Goal: Task Accomplishment & Management: Manage account settings

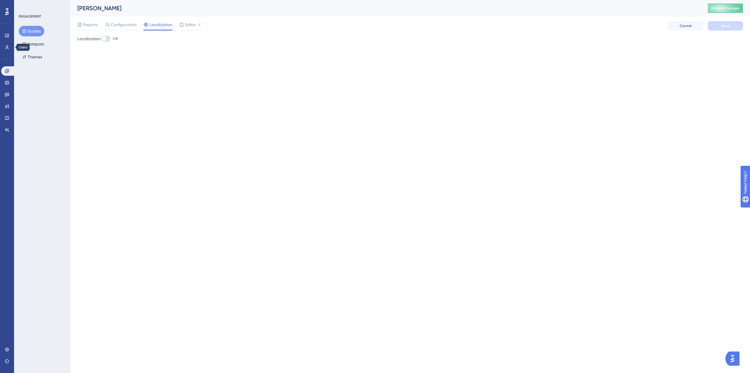
click at [7, 41] on div "Performance Users" at bounding box center [7, 41] width 12 height 21
click at [6, 43] on div "Performance Users" at bounding box center [7, 41] width 12 height 21
click at [11, 45] on link at bounding box center [7, 47] width 12 height 9
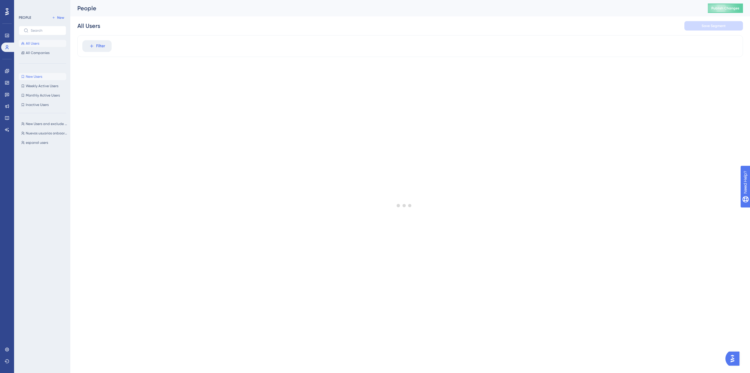
click at [47, 74] on button "New Users New Users" at bounding box center [42, 76] width 47 height 7
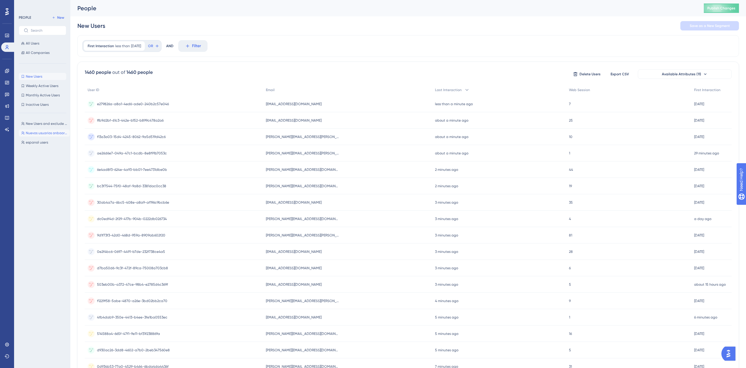
click at [47, 136] on button "Nuevos usuarios onboarding Nuevos usuarios onboarding" at bounding box center [44, 133] width 51 height 7
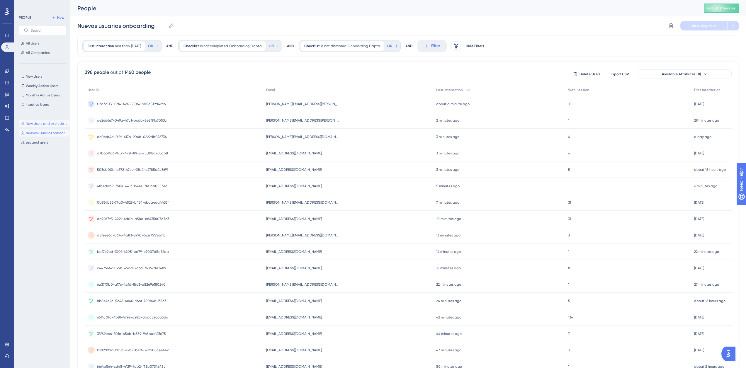
click at [44, 125] on span "New Users and exclude daptateam" at bounding box center [47, 123] width 42 height 5
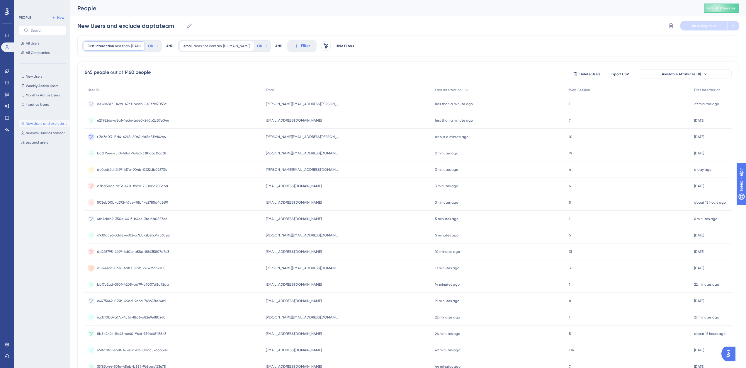
click at [117, 41] on div "First Interaction less than [DATE] [DATE] Remove" at bounding box center [114, 45] width 61 height 9
click at [213, 60] on div "First Interaction less than [DATE] [DATE] Remove Relative less than [DATE] exac…" at bounding box center [408, 242] width 662 height 415
click at [120, 48] on span "less than" at bounding box center [122, 46] width 15 height 5
click at [283, 46] on div "AND" at bounding box center [278, 46] width 7 height 12
click at [306, 50] on button "Filter" at bounding box center [301, 46] width 29 height 12
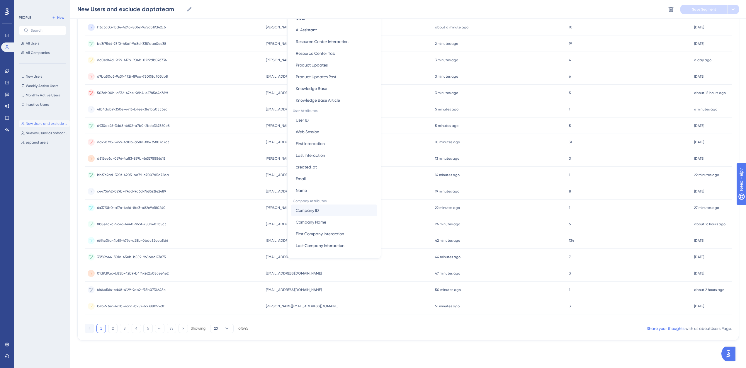
scroll to position [113, 0]
click at [314, 172] on button "Email Email" at bounding box center [334, 178] width 86 height 12
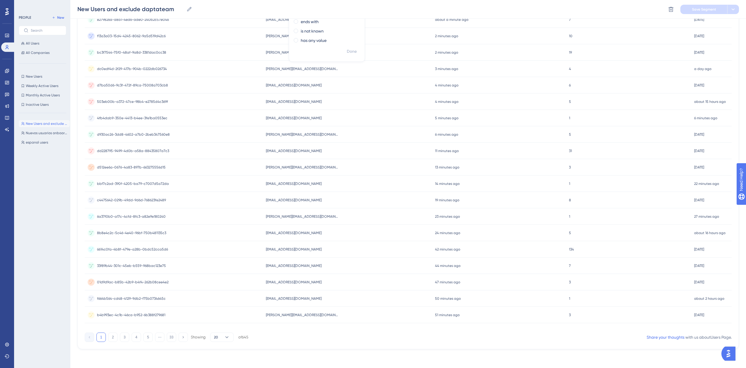
scroll to position [0, 0]
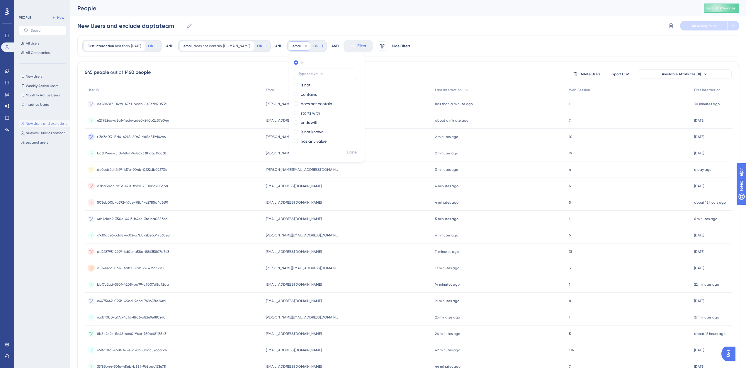
click at [305, 45] on span "is" at bounding box center [304, 46] width 2 height 5
click at [308, 46] on span "Filter" at bounding box center [305, 46] width 9 height 7
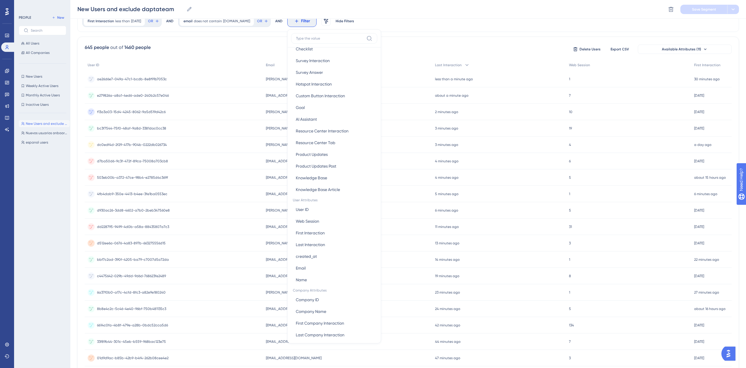
scroll to position [123, 0]
click at [330, 250] on button "created_at created_at" at bounding box center [334, 252] width 86 height 12
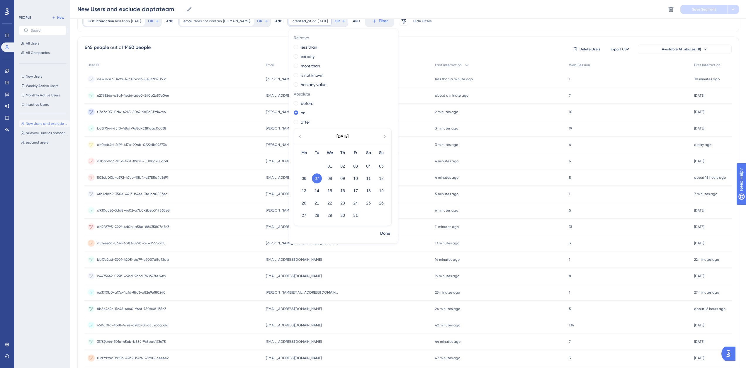
click at [302, 137] on icon at bounding box center [300, 136] width 5 height 5
click at [322, 204] on button "23" at bounding box center [317, 203] width 10 height 10
click at [393, 235] on button "Done" at bounding box center [385, 233] width 16 height 11
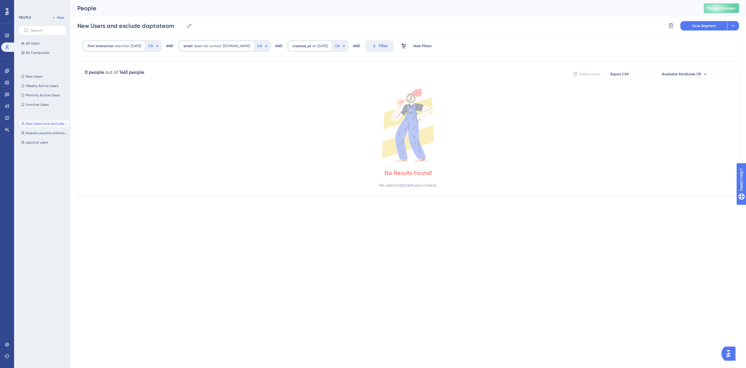
scroll to position [0, 0]
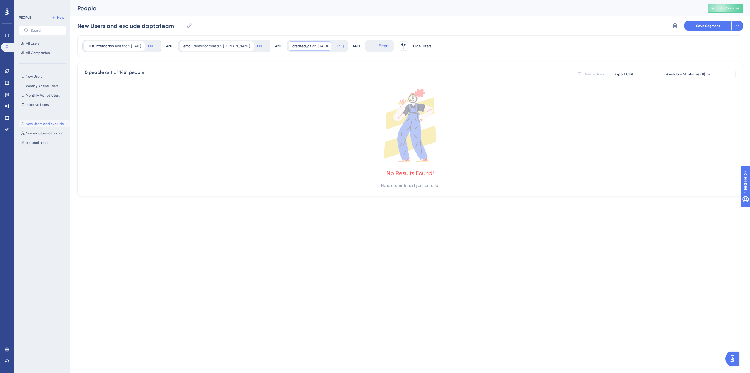
click at [309, 45] on span "created_at" at bounding box center [302, 46] width 19 height 5
click at [321, 204] on button "09" at bounding box center [317, 203] width 10 height 10
click at [307, 149] on label "after" at bounding box center [305, 147] width 9 height 7
click at [385, 258] on span "Done" at bounding box center [385, 258] width 10 height 7
click at [314, 48] on div "created_at after [DATE] [DATE] Remove" at bounding box center [312, 45] width 47 height 9
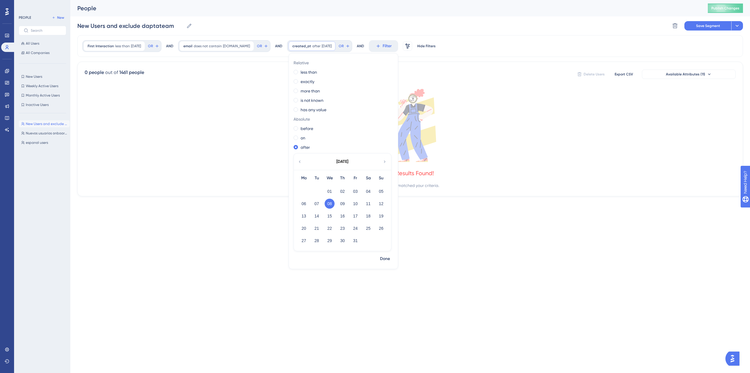
click at [308, 161] on div "[DATE]" at bounding box center [342, 161] width 97 height 16
click at [302, 164] on div "[DATE]" at bounding box center [342, 161] width 97 height 16
click at [302, 163] on icon at bounding box center [300, 161] width 5 height 5
click at [309, 214] on button "15" at bounding box center [304, 216] width 10 height 10
click at [390, 259] on span "Done" at bounding box center [385, 258] width 10 height 7
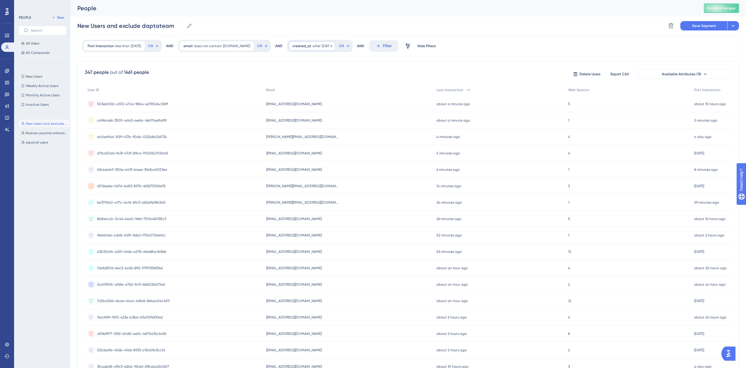
click at [311, 45] on span "created_at" at bounding box center [302, 46] width 19 height 5
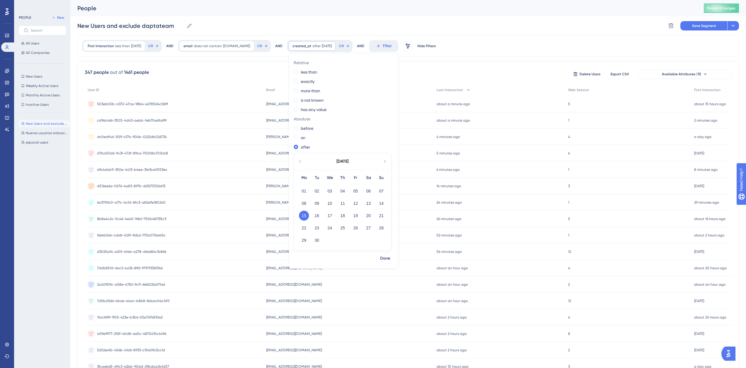
click at [490, 57] on div "First Interaction less than [DATE] [DATE] Remove OR AND email does not contain …" at bounding box center [408, 242] width 662 height 415
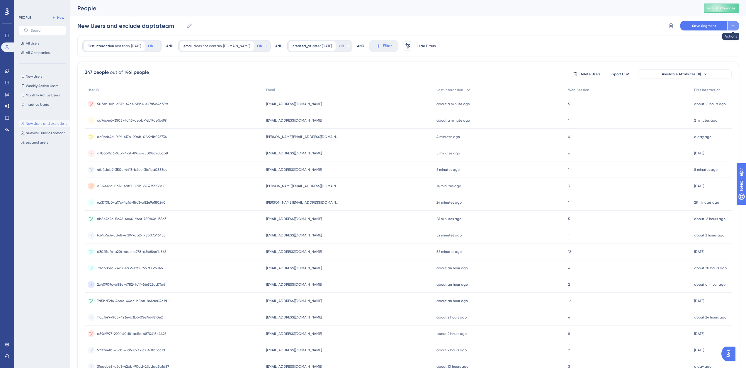
click at [731, 28] on icon at bounding box center [733, 26] width 6 height 6
click at [701, 41] on span "Save as a New Segment" at bounding box center [705, 42] width 45 height 7
click at [166, 26] on input "New Users and exclude daptateam-1" at bounding box center [133, 26] width 112 height 8
drag, startPoint x: 183, startPoint y: 25, endPoint x: 173, endPoint y: 27, distance: 10.7
click at [173, 27] on input "New Users and exclude daptateam-1" at bounding box center [133, 26] width 112 height 8
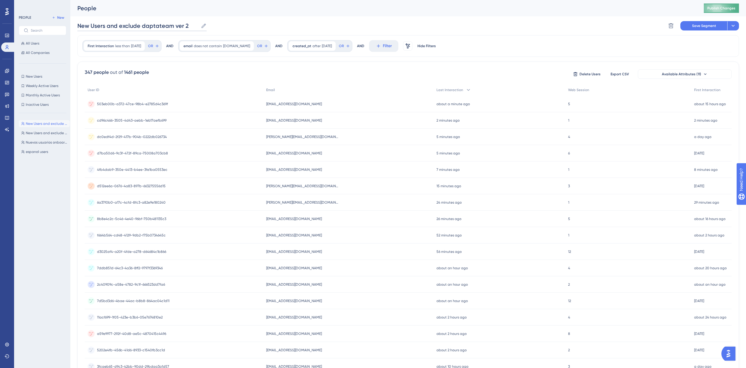
type input "New Users and exclude daptateam ver 2"
click at [731, 8] on span "Publish Changes" at bounding box center [721, 8] width 28 height 5
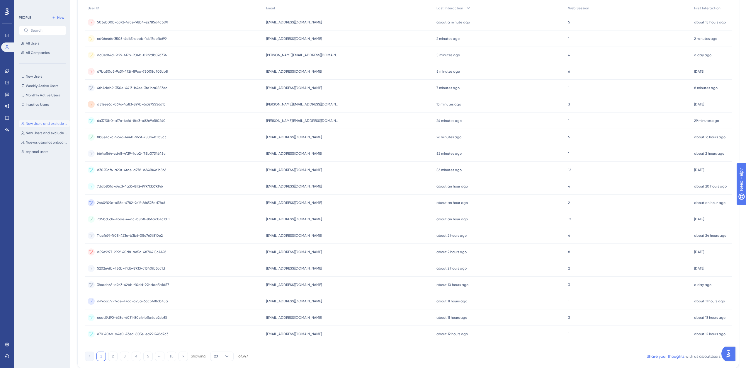
scroll to position [103, 0]
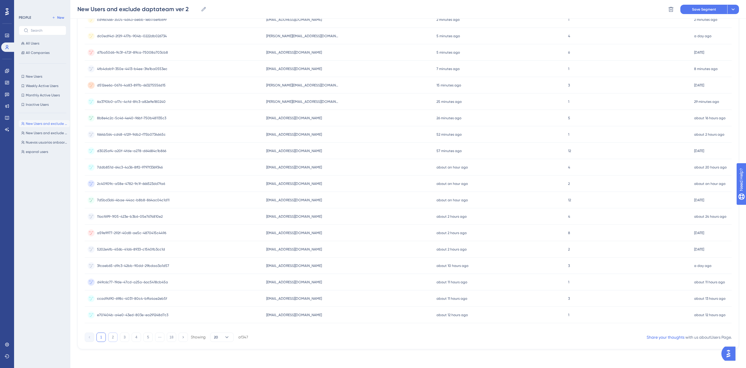
click at [111, 338] on button "2" at bounding box center [112, 337] width 9 height 9
click at [101, 337] on button "1" at bounding box center [100, 337] width 9 height 9
click at [112, 337] on button "2" at bounding box center [112, 337] width 9 height 9
click at [125, 339] on div at bounding box center [402, 205] width 687 height 326
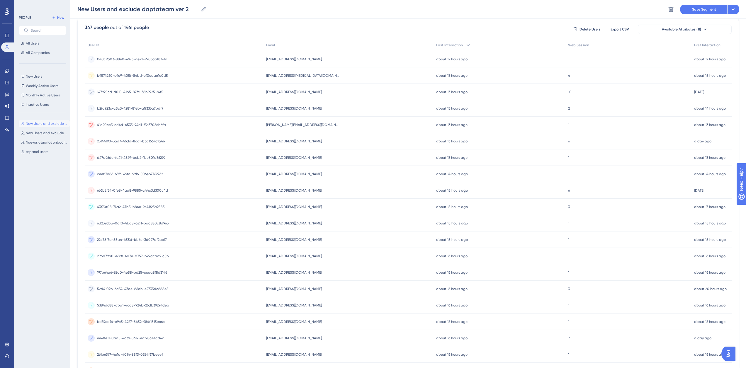
scroll to position [0, 0]
